Goal: Task Accomplishment & Management: Use online tool/utility

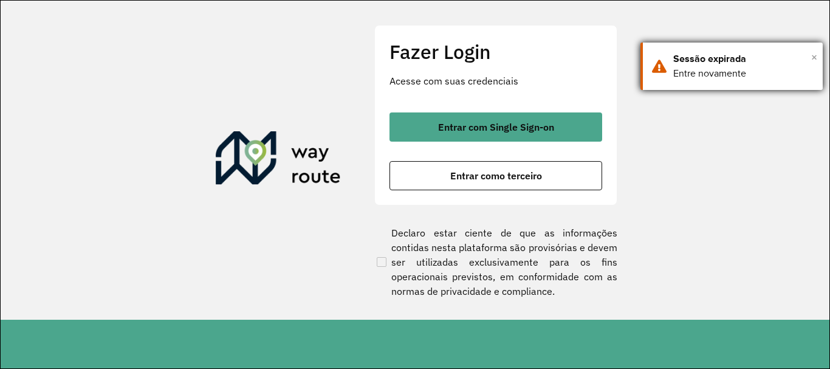
click at [816, 57] on font "×" at bounding box center [814, 56] width 6 height 13
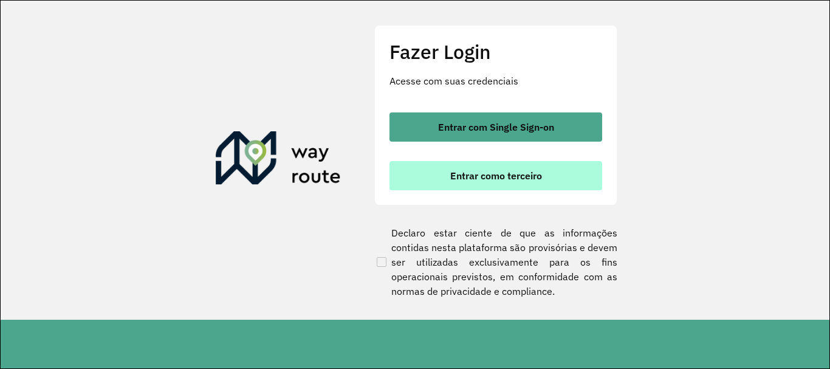
click at [499, 178] on font "Entrar como terceiro" at bounding box center [496, 176] width 92 height 12
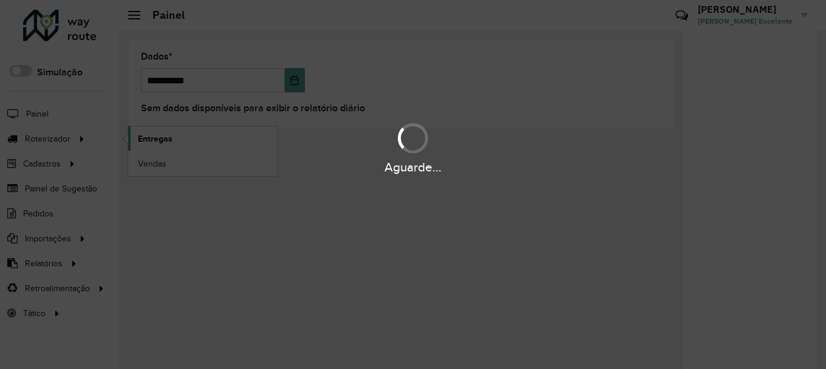
click at [184, 136] on div "Aguarde..." at bounding box center [413, 147] width 826 height 58
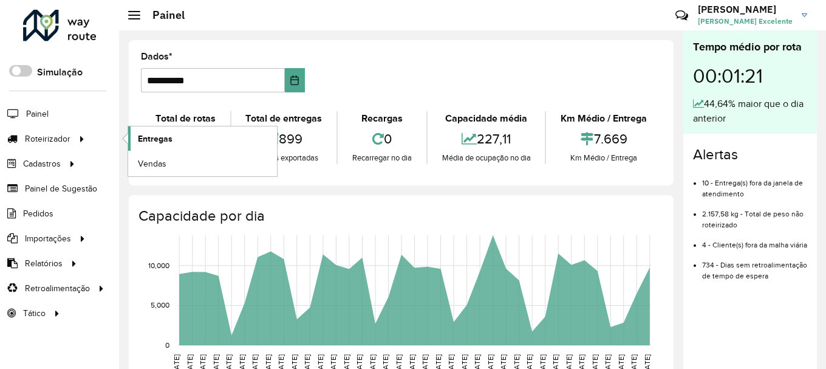
click at [163, 136] on font "Entregas" at bounding box center [155, 139] width 35 height 10
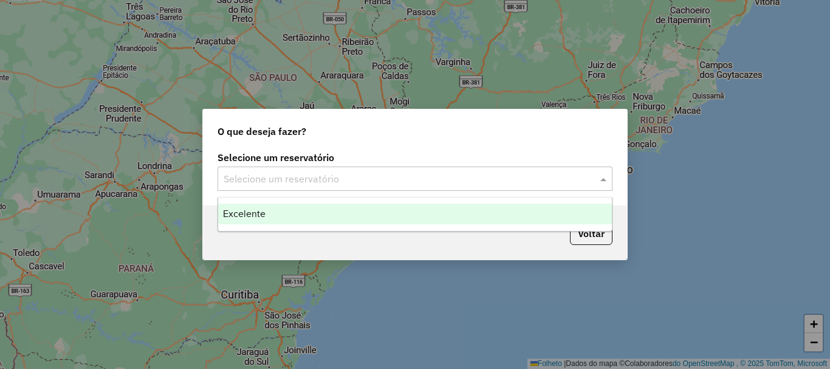
click at [605, 179] on span at bounding box center [604, 178] width 15 height 15
click at [244, 216] on font "Excelente" at bounding box center [244, 213] width 43 height 10
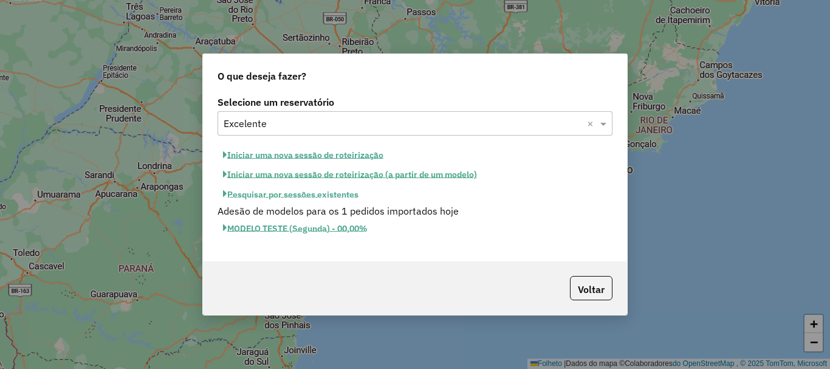
click at [286, 191] on font "Pesquisar por sessões existentes" at bounding box center [292, 193] width 131 height 11
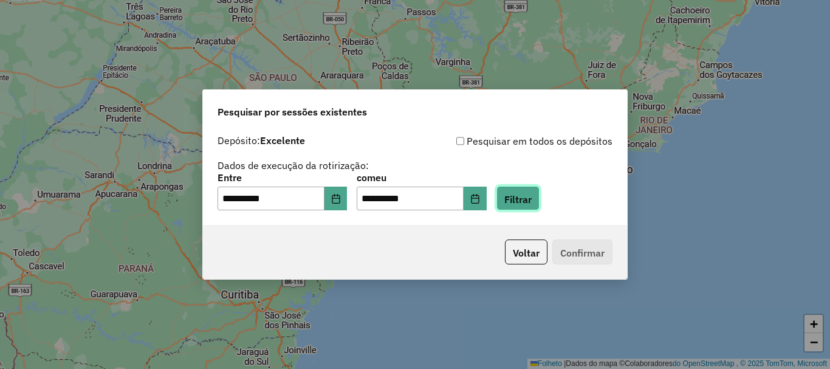
click at [532, 201] on font "Filtrar" at bounding box center [517, 199] width 27 height 12
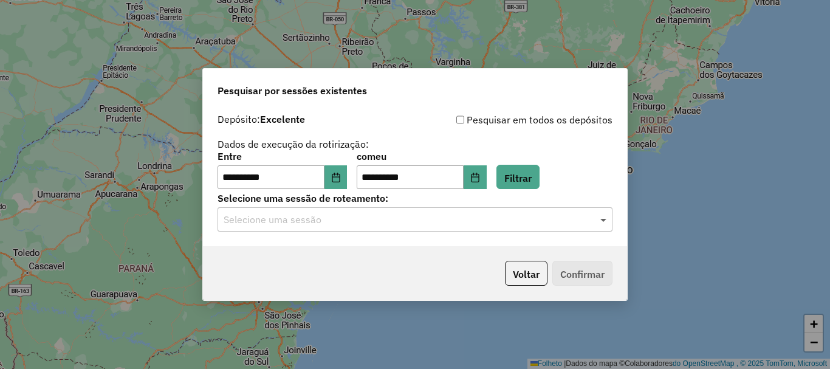
click at [604, 218] on span at bounding box center [604, 219] width 15 height 15
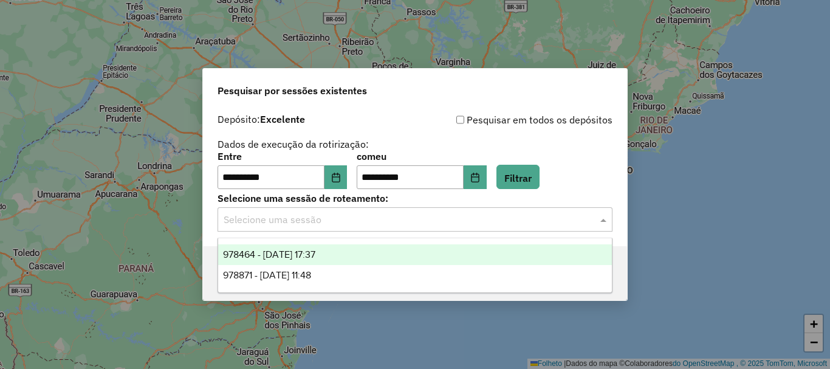
click at [315, 256] on font "978464 - 13/08/2025 17:37" at bounding box center [269, 254] width 92 height 10
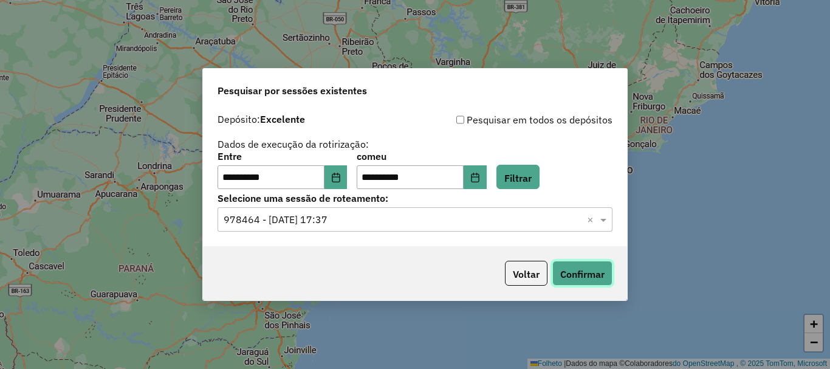
click at [589, 268] on font "Confirmar" at bounding box center [582, 274] width 44 height 12
click at [530, 276] on font "Voltar" at bounding box center [526, 274] width 27 height 12
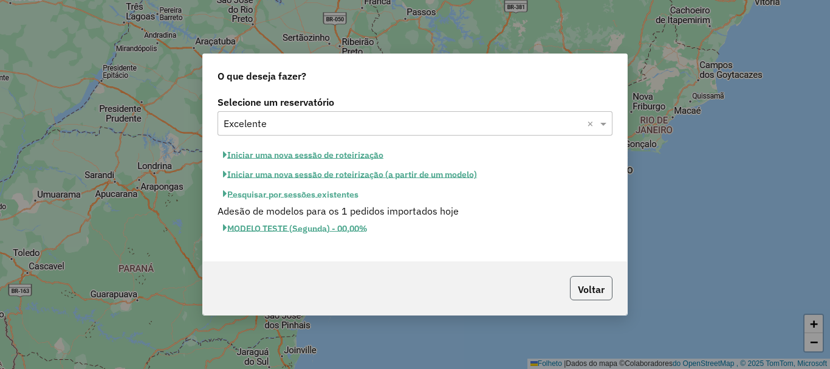
click at [593, 283] on font "Voltar" at bounding box center [591, 289] width 27 height 12
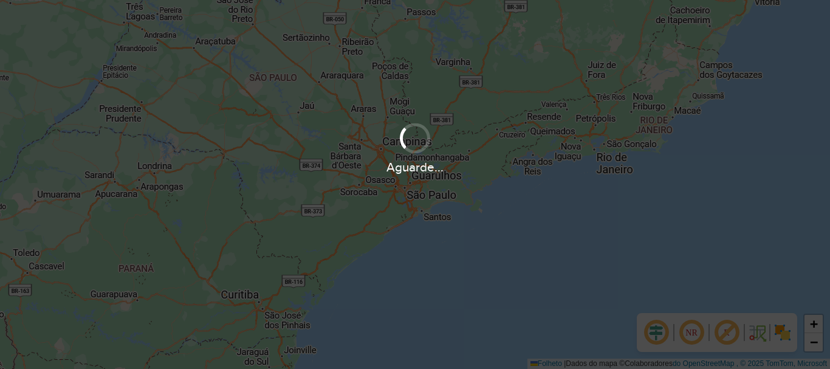
click at [416, 141] on div at bounding box center [415, 138] width 43 height 43
drag, startPoint x: 743, startPoint y: 84, endPoint x: 625, endPoint y: 166, distance: 143.1
click at [631, 194] on div "Aguarde..." at bounding box center [415, 184] width 830 height 369
drag, startPoint x: 627, startPoint y: 74, endPoint x: 526, endPoint y: 203, distance: 163.6
click at [526, 203] on div "Aguarde..." at bounding box center [415, 184] width 830 height 369
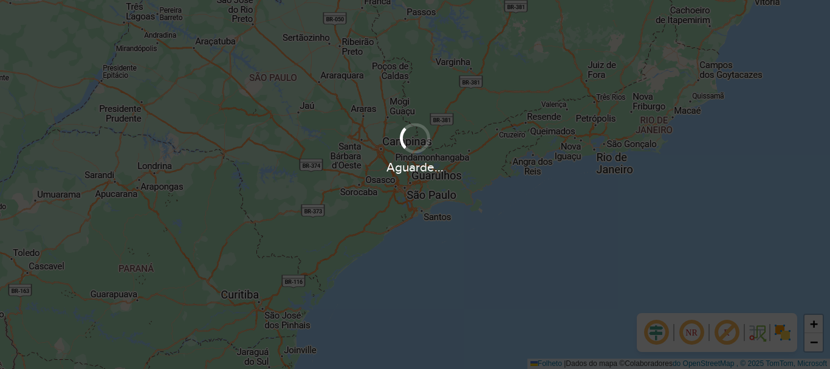
drag, startPoint x: 558, startPoint y: 111, endPoint x: 390, endPoint y: 241, distance: 212.6
click at [390, 241] on div "Aguarde..." at bounding box center [415, 184] width 830 height 369
drag, startPoint x: 428, startPoint y: 167, endPoint x: 357, endPoint y: 190, distance: 74.9
click at [357, 190] on div "Aguarde..." at bounding box center [415, 184] width 830 height 369
drag, startPoint x: 454, startPoint y: 171, endPoint x: 346, endPoint y: 176, distance: 107.7
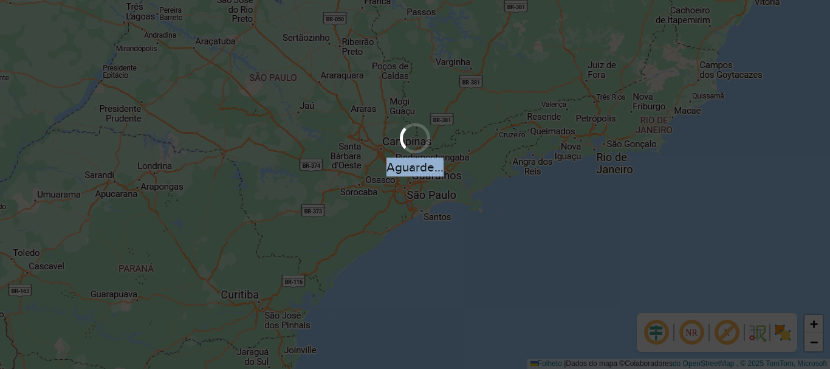
click at [346, 176] on div "Aguarde..." at bounding box center [415, 166] width 830 height 19
